Goal: Transaction & Acquisition: Purchase product/service

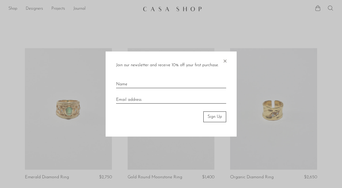
click at [223, 62] on span "×" at bounding box center [225, 60] width 5 height 17
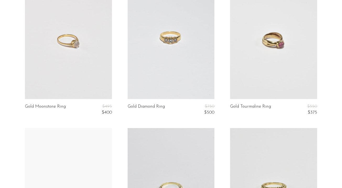
scroll to position [215, 0]
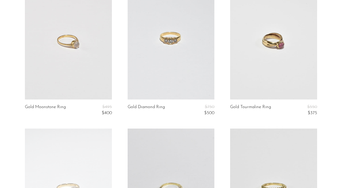
click at [167, 42] on link at bounding box center [171, 39] width 87 height 122
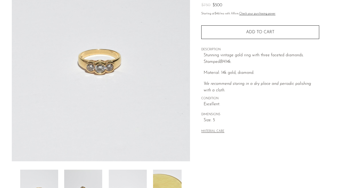
scroll to position [153, 0]
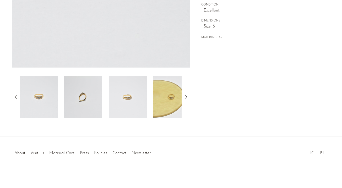
click at [77, 105] on img at bounding box center [83, 97] width 38 height 42
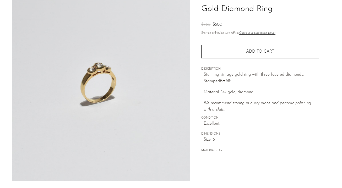
scroll to position [0, 0]
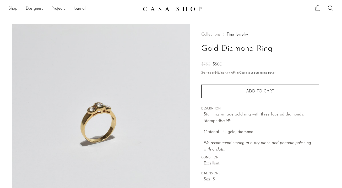
click at [12, 8] on link "Shop" at bounding box center [12, 9] width 9 height 7
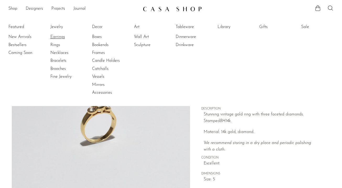
click at [57, 35] on link "Earrings" at bounding box center [69, 37] width 39 height 6
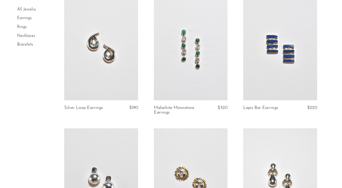
scroll to position [199, 0]
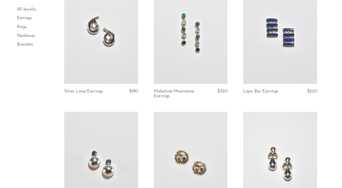
click at [87, 61] on link at bounding box center [101, 32] width 74 height 103
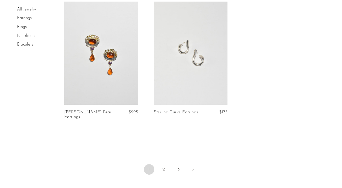
scroll to position [1104, 0]
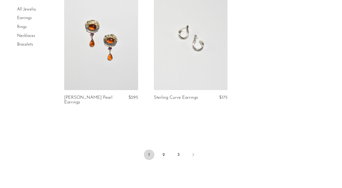
click at [24, 28] on link "Rings" at bounding box center [22, 27] width 10 height 4
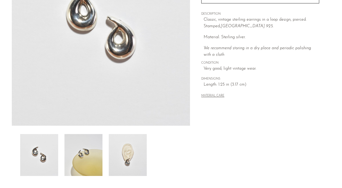
scroll to position [153, 0]
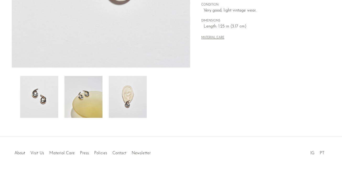
click at [88, 100] on img at bounding box center [84, 97] width 38 height 42
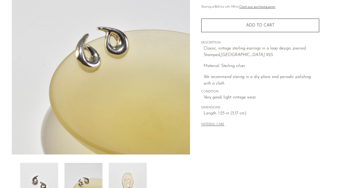
scroll to position [87, 0]
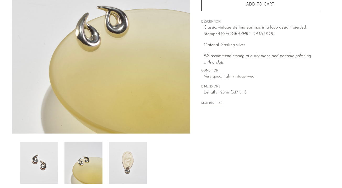
click at [120, 169] on img at bounding box center [128, 163] width 38 height 42
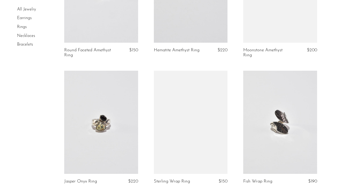
scroll to position [872, 0]
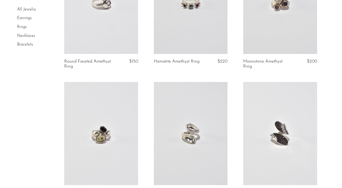
click at [117, 18] on link at bounding box center [101, 2] width 74 height 103
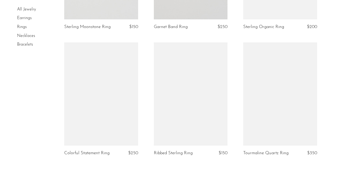
scroll to position [1490, 0]
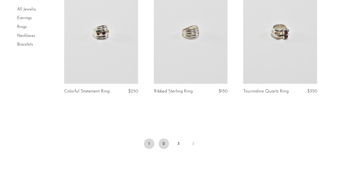
click at [165, 146] on link "2" at bounding box center [164, 144] width 10 height 10
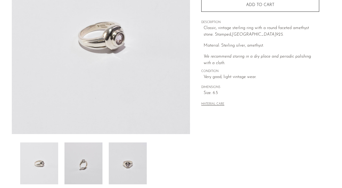
scroll to position [140, 0]
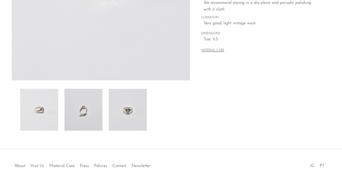
click at [88, 115] on img at bounding box center [84, 110] width 38 height 42
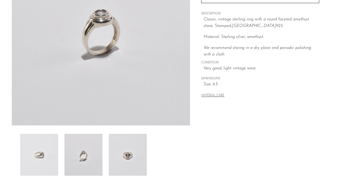
click at [127, 158] on img at bounding box center [128, 155] width 38 height 42
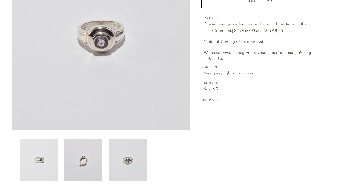
scroll to position [87, 0]
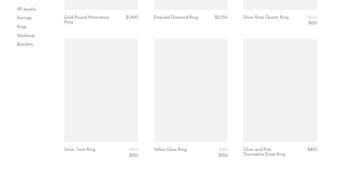
scroll to position [1498, 0]
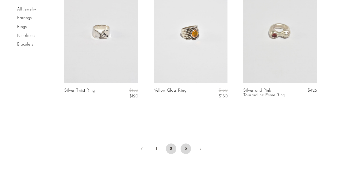
click at [185, 151] on link "3" at bounding box center [186, 149] width 10 height 10
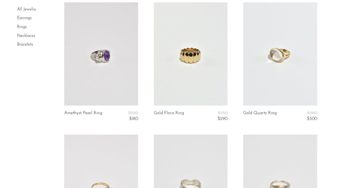
scroll to position [312, 0]
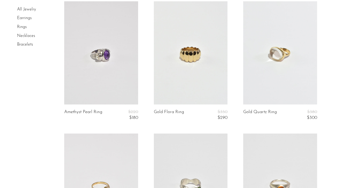
click at [275, 73] on link at bounding box center [281, 52] width 74 height 103
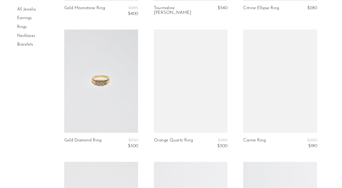
scroll to position [662, 0]
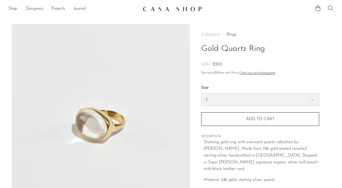
click at [239, 102] on select "5 6 7" at bounding box center [261, 100] width 118 height 12
select select "7"
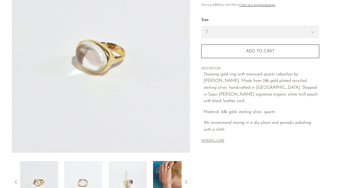
scroll to position [153, 0]
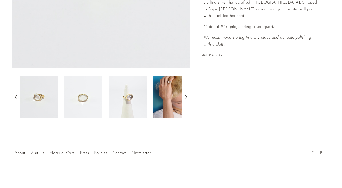
click at [168, 109] on img at bounding box center [172, 97] width 38 height 42
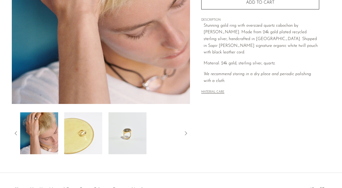
scroll to position [118, 0]
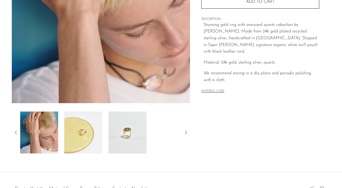
click at [91, 140] on img at bounding box center [83, 133] width 38 height 42
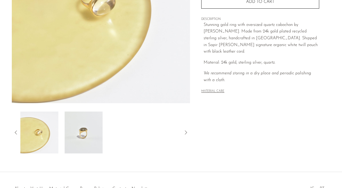
scroll to position [51, 0]
